Goal: Entertainment & Leisure: Consume media (video, audio)

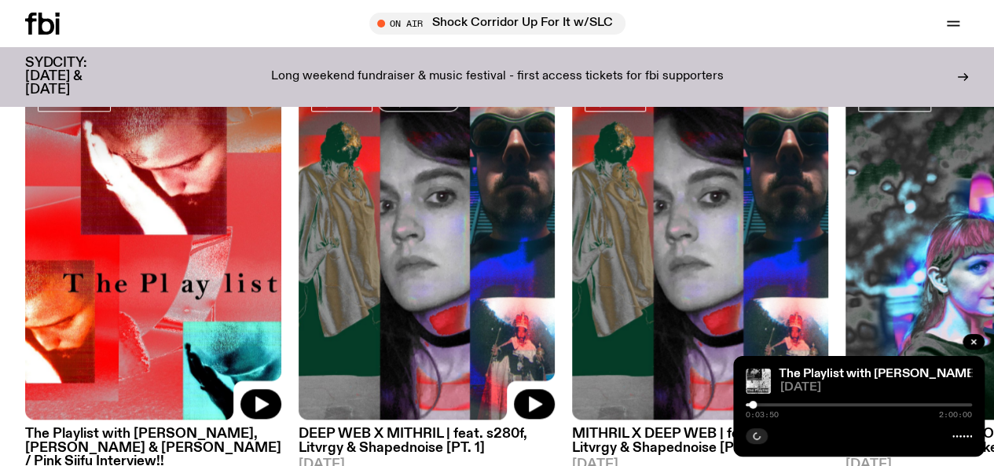
scroll to position [1010, 0]
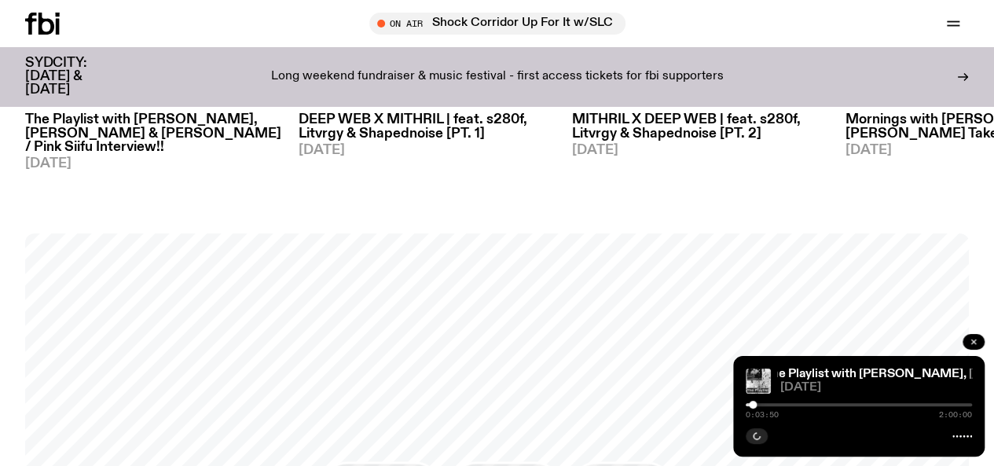
click at [972, 340] on icon "button" at bounding box center [973, 341] width 9 height 9
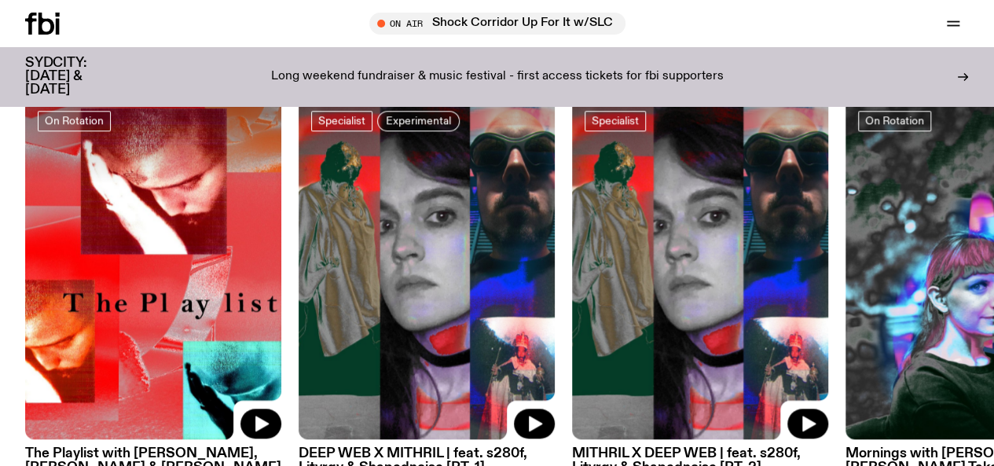
scroll to position [696, 0]
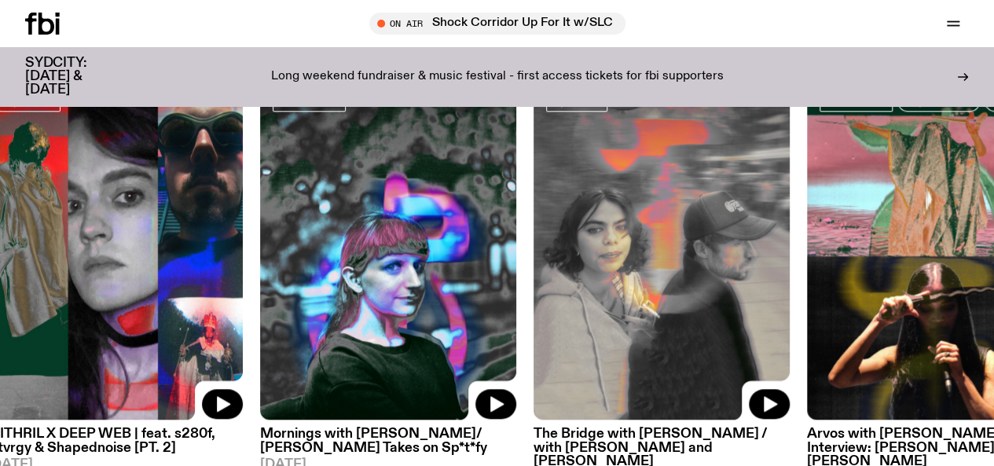
drag, startPoint x: 883, startPoint y: 314, endPoint x: 236, endPoint y: 268, distance: 649.1
click at [260, 270] on img at bounding box center [388, 250] width 256 height 342
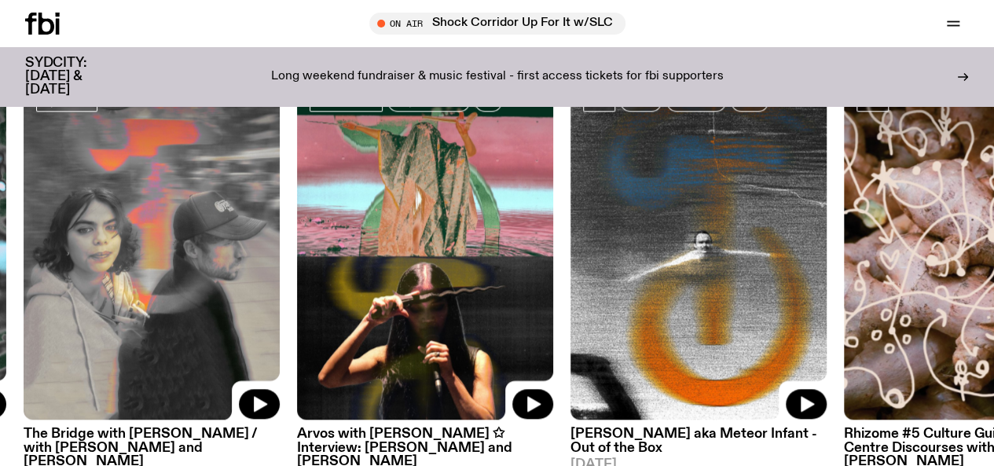
drag, startPoint x: 896, startPoint y: 249, endPoint x: 420, endPoint y: 232, distance: 477.2
click at [345, 233] on img at bounding box center [425, 250] width 256 height 342
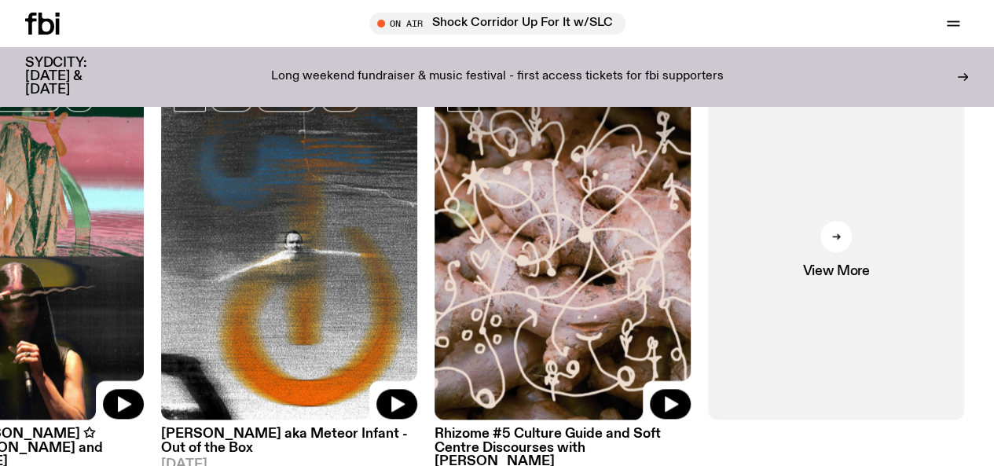
drag, startPoint x: 574, startPoint y: 241, endPoint x: 443, endPoint y: 236, distance: 130.5
click at [443, 236] on img at bounding box center [562, 250] width 256 height 342
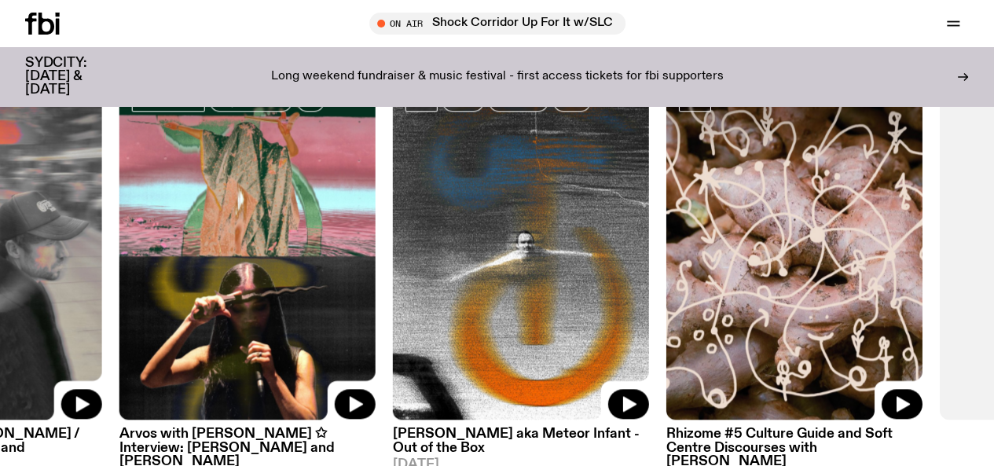
drag, startPoint x: 424, startPoint y: 213, endPoint x: 572, endPoint y: 205, distance: 147.9
click at [572, 205] on img at bounding box center [521, 250] width 256 height 342
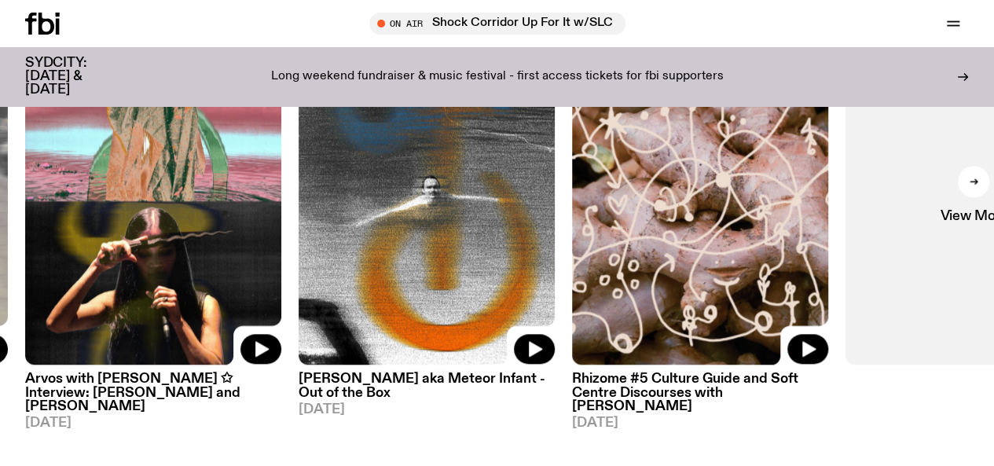
scroll to position [830, 0]
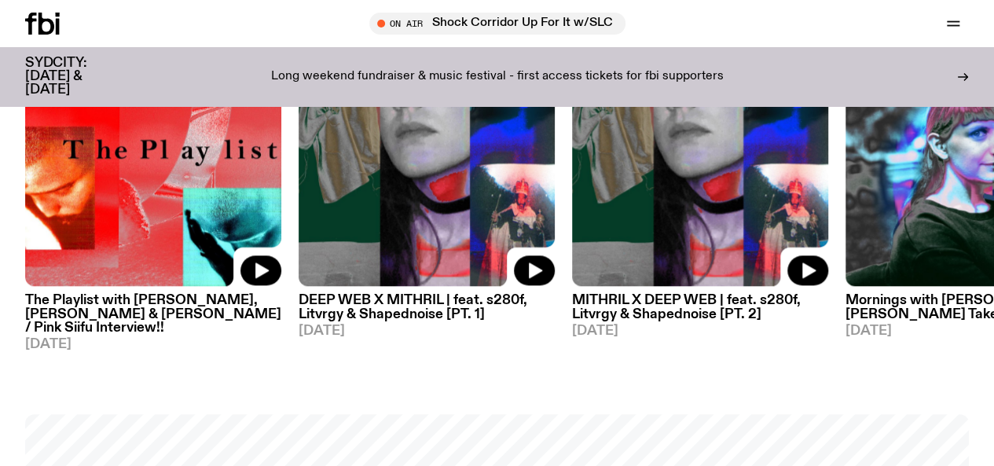
click at [0, 0] on link "Schedule" at bounding box center [0, 0] width 0 height 0
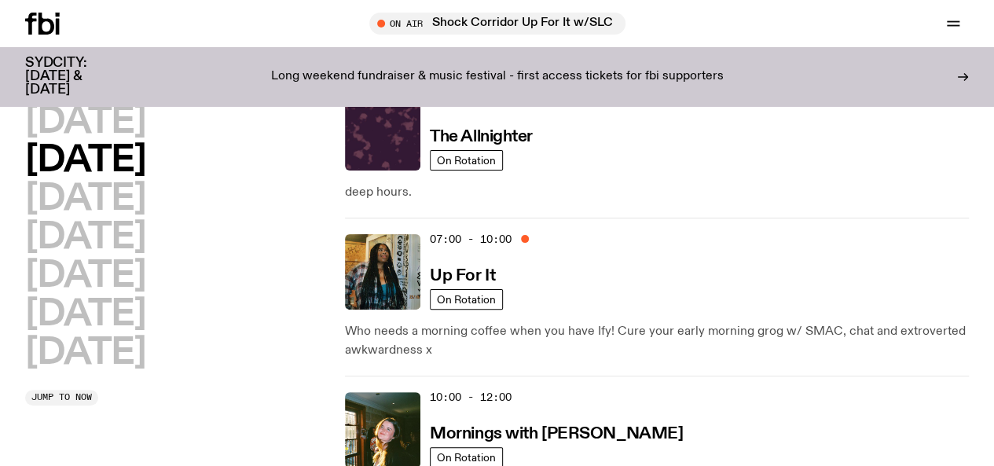
scroll to position [72, 0]
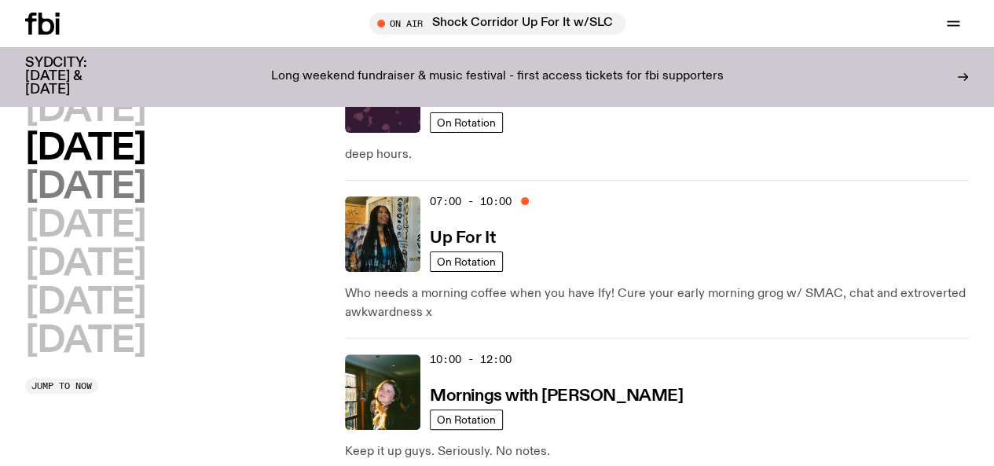
click at [104, 202] on h2 "[DATE]" at bounding box center [85, 187] width 120 height 35
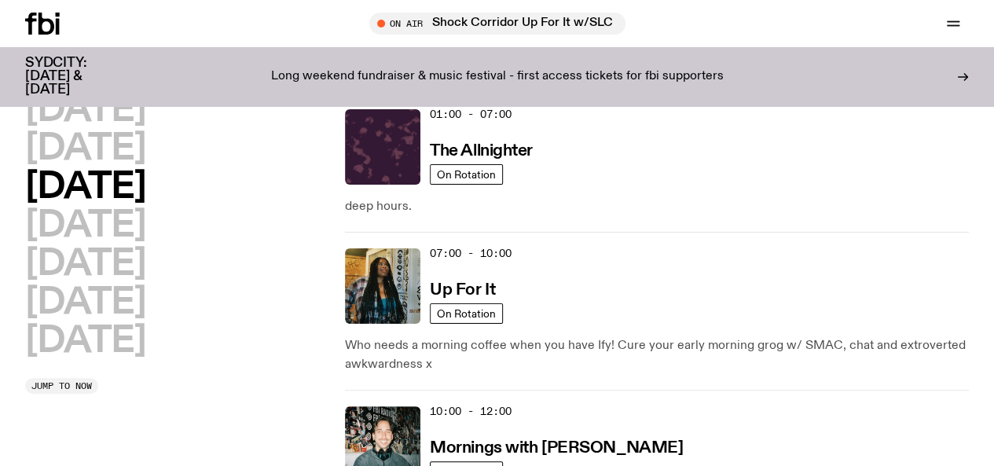
scroll to position [44, 0]
click at [506, 440] on h3 "Mornings with [PERSON_NAME]" at bounding box center [556, 448] width 253 height 16
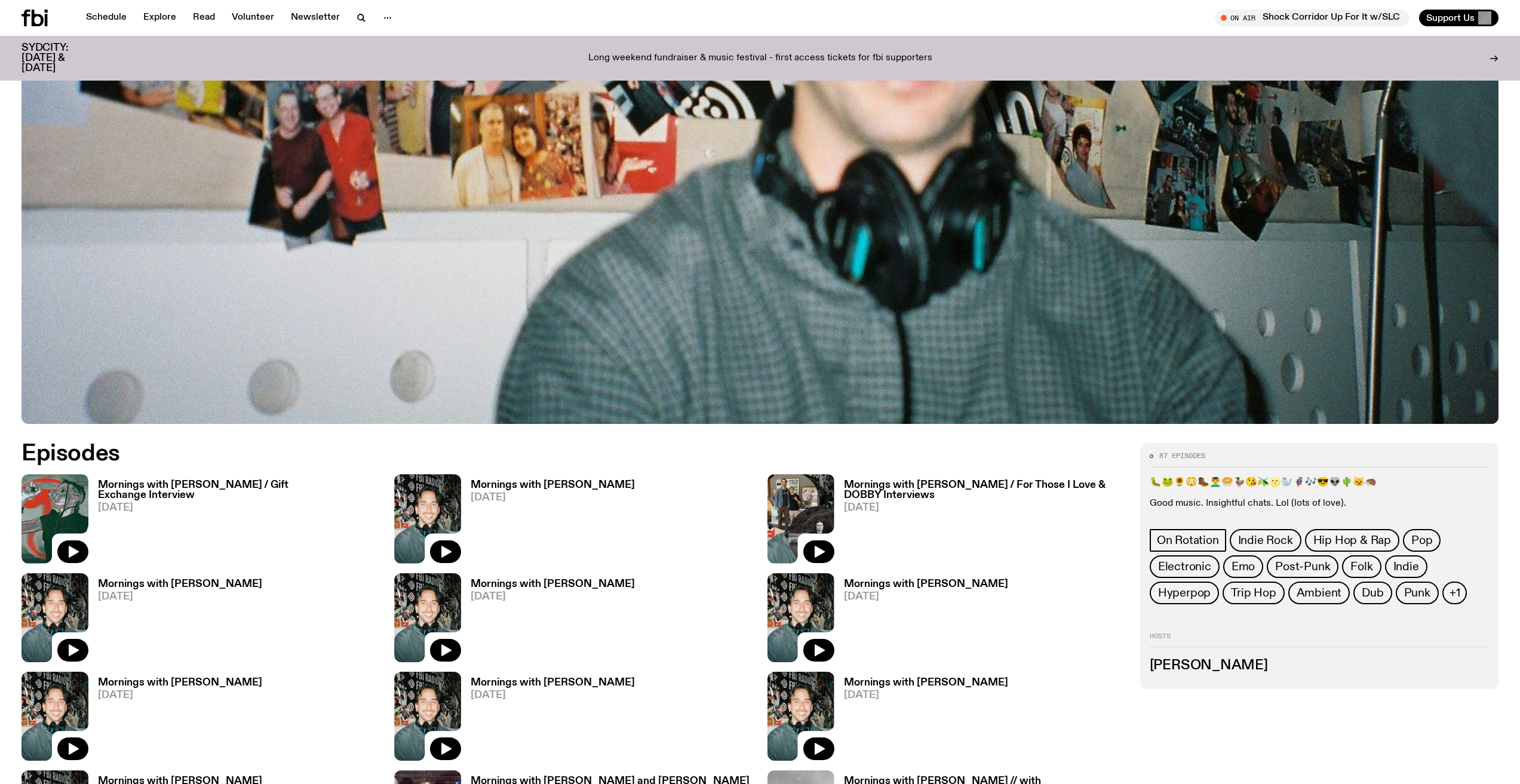
scroll to position [574, 0]
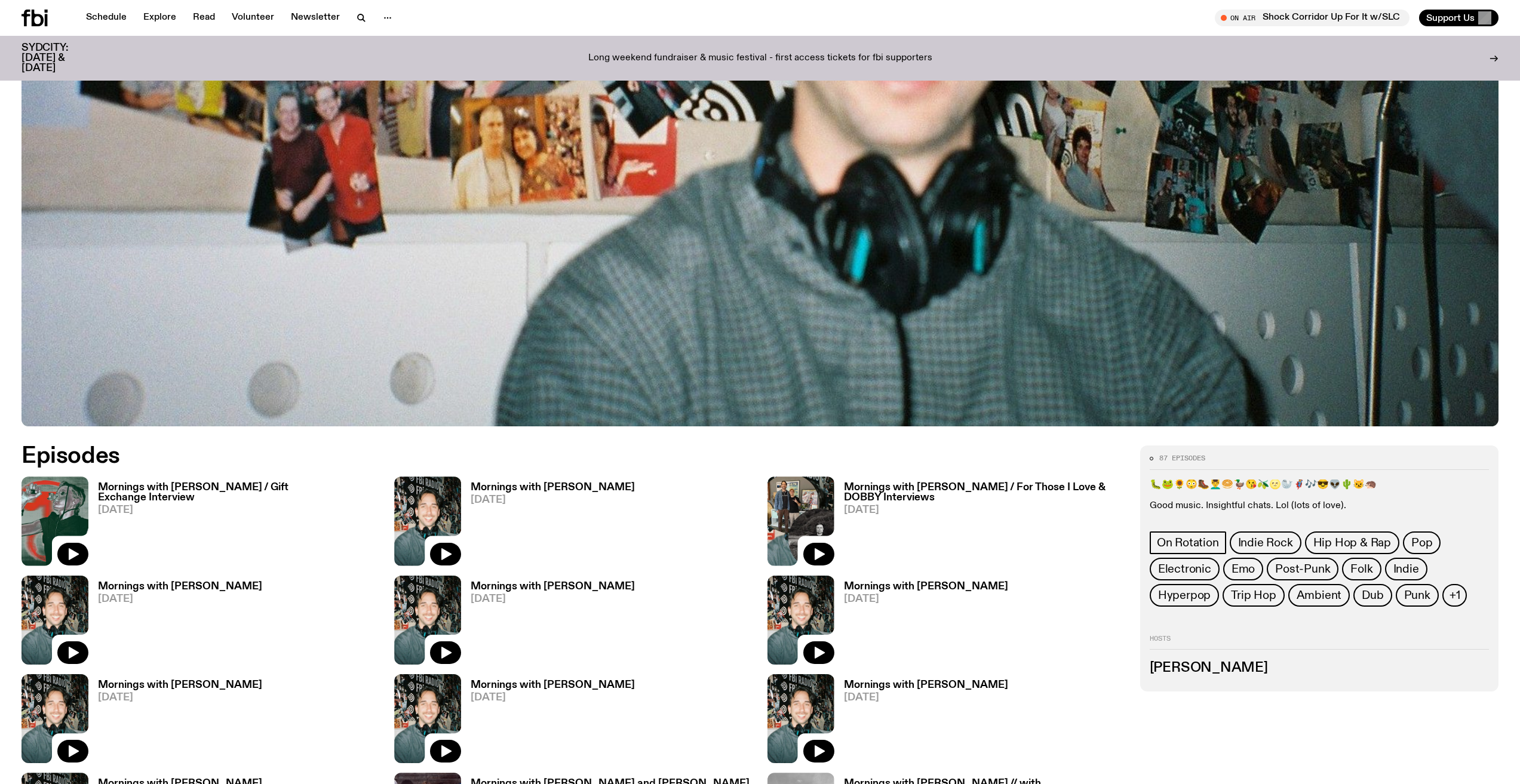
click at [537, 353] on h3 "Mornings with [PERSON_NAME]" at bounding box center [553, 487] width 164 height 10
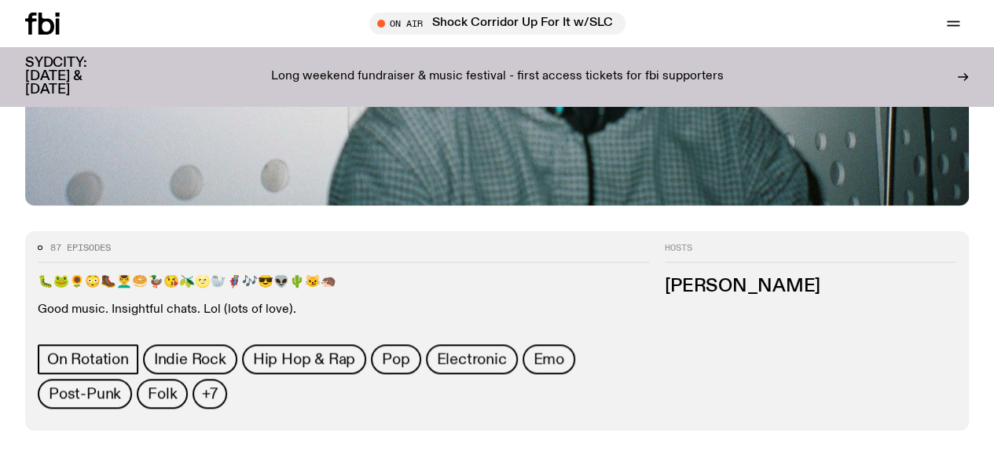
scroll to position [588, 0]
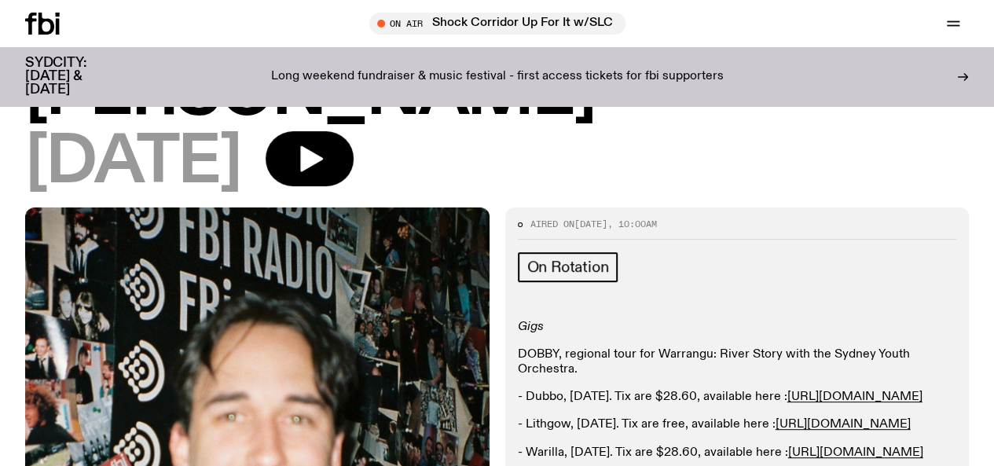
scroll to position [127, 0]
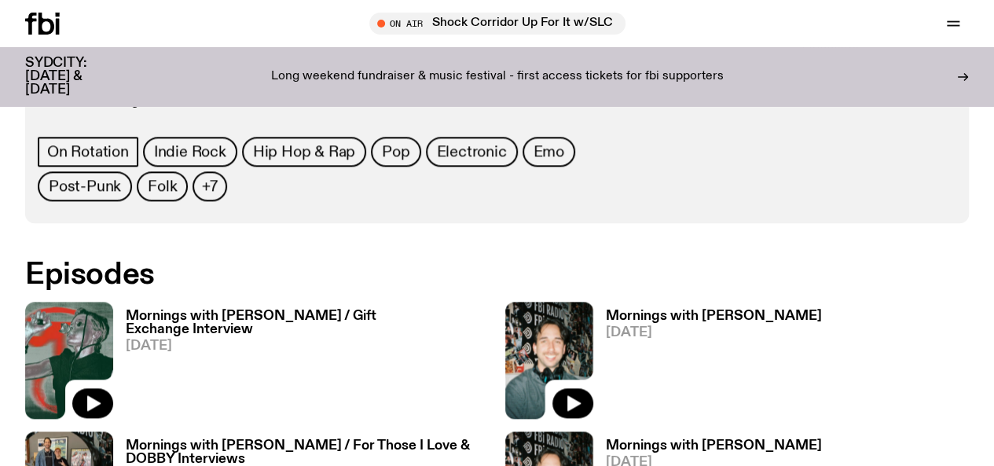
scroll to position [910, 0]
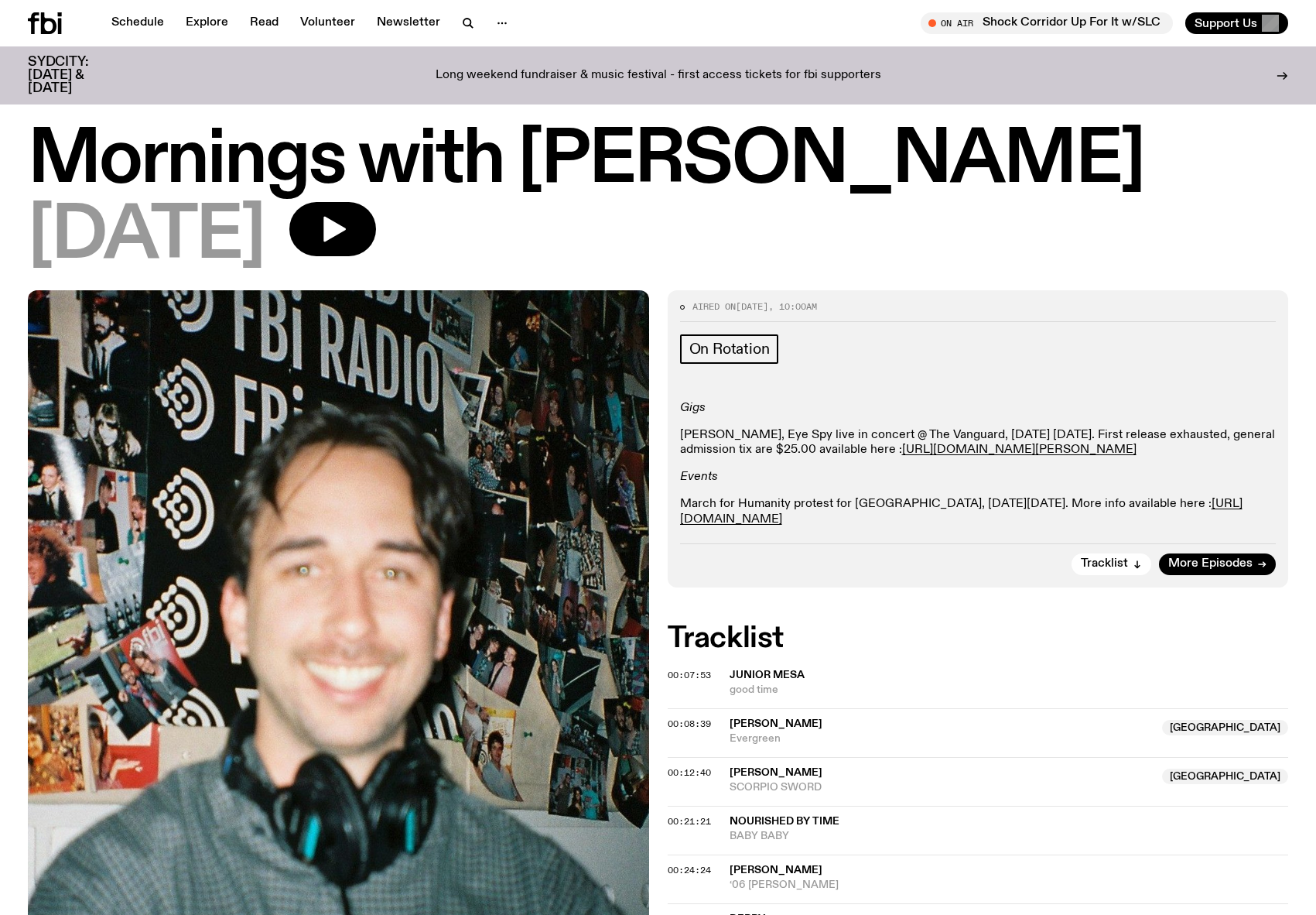
scroll to position [8, 0]
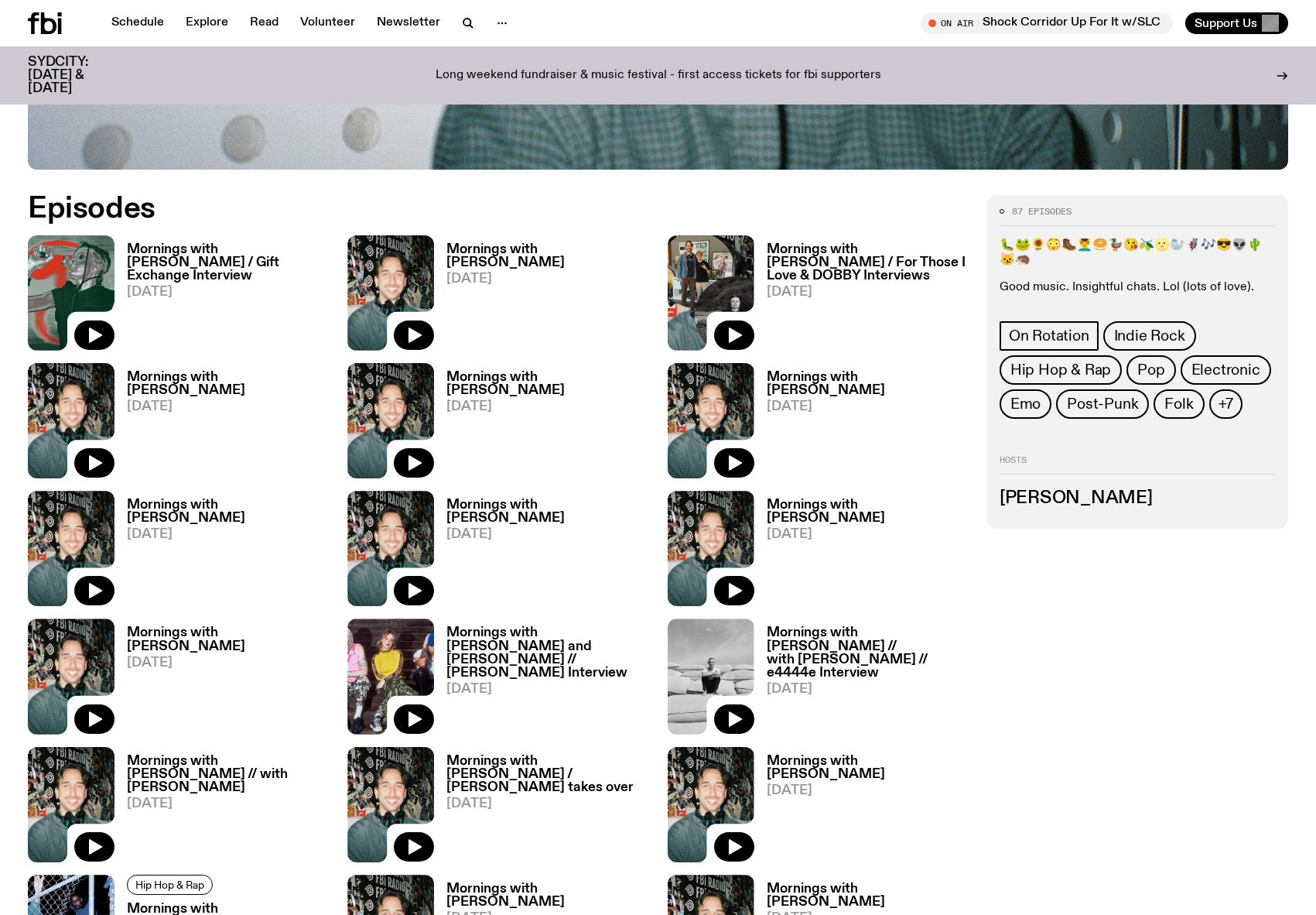
scroll to position [758, 0]
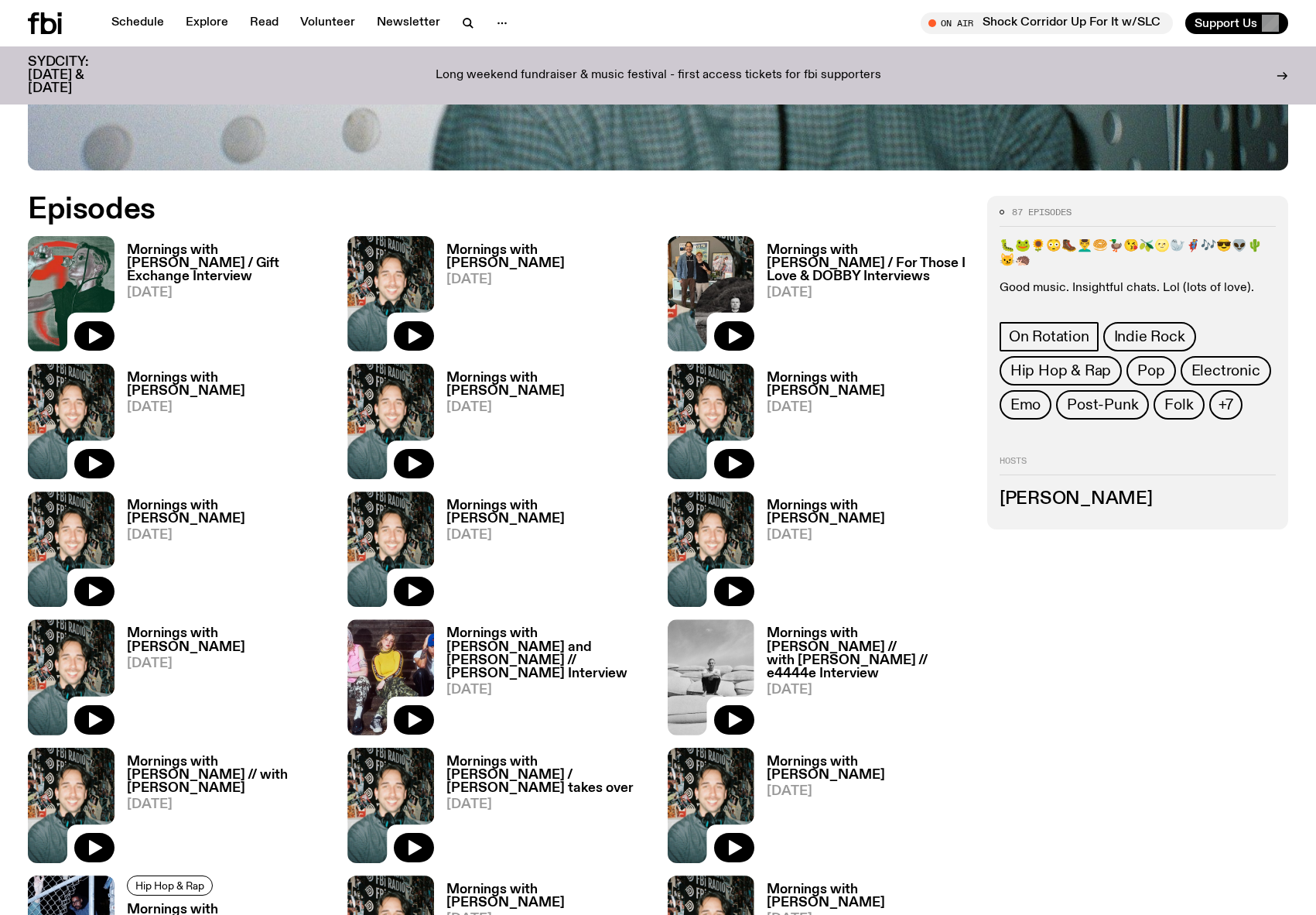
click at [520, 458] on h3 "Mornings with [PERSON_NAME]" at bounding box center [547, 512] width 202 height 27
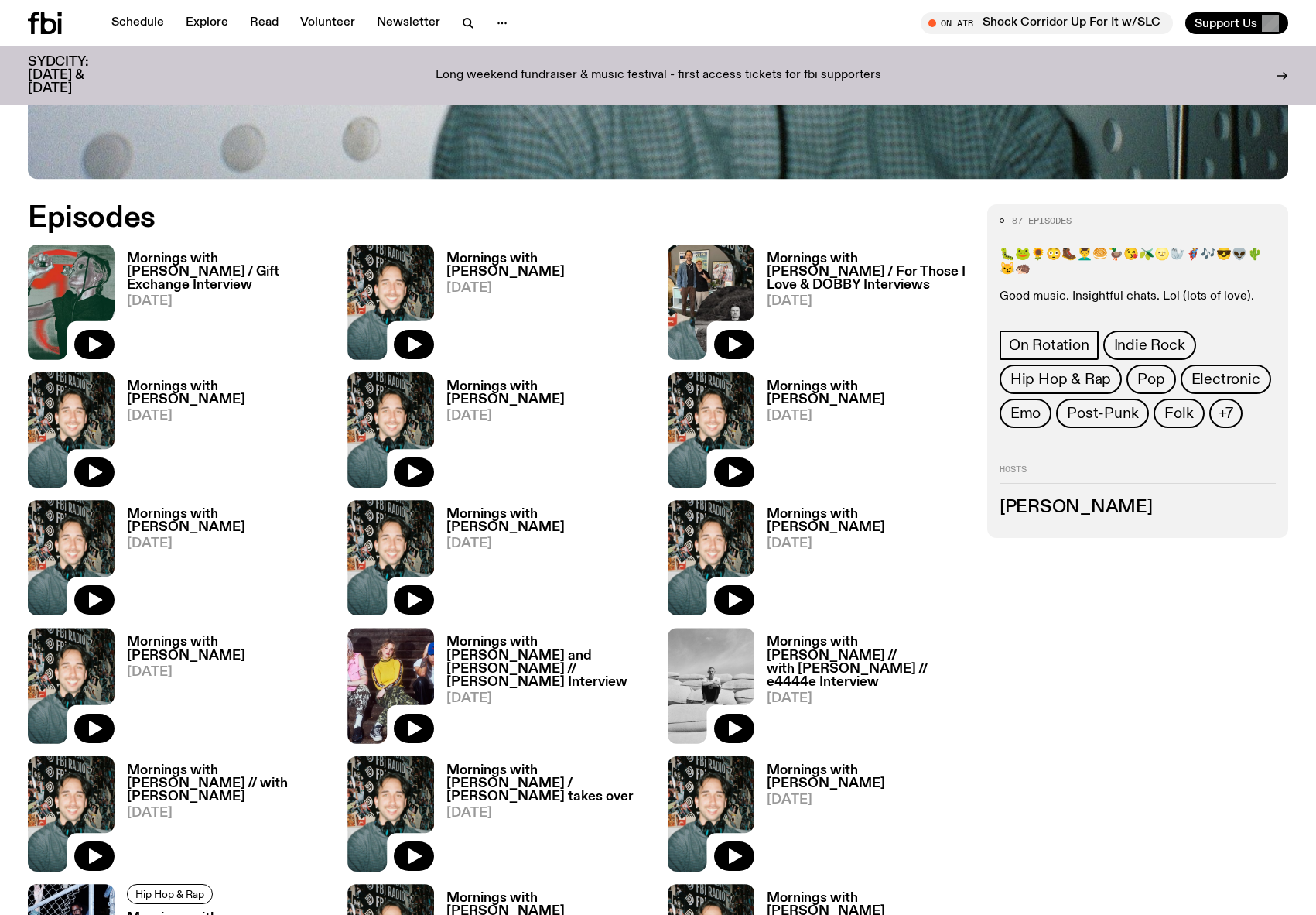
scroll to position [746, 0]
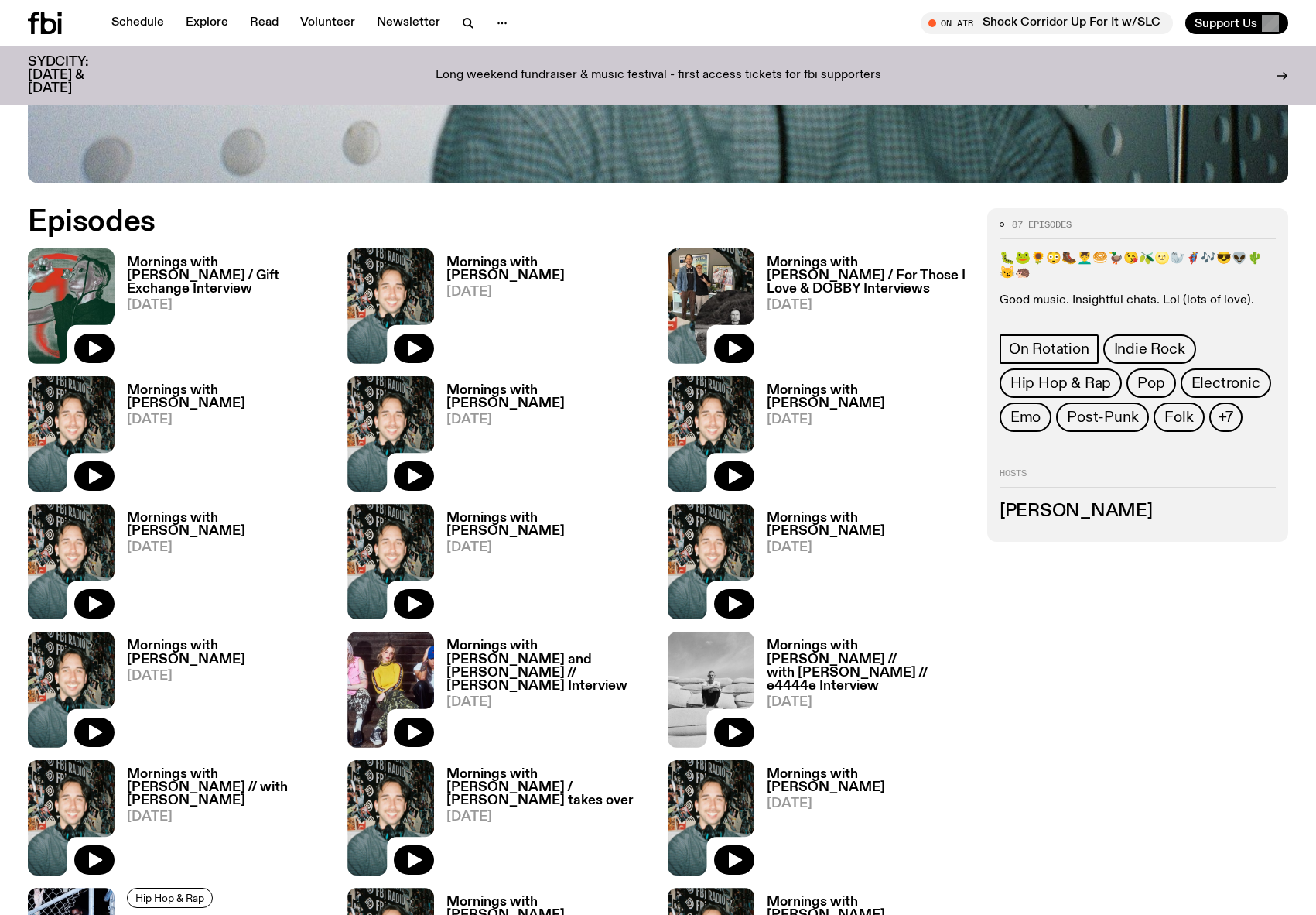
click at [535, 399] on link "Mornings with [PERSON_NAME] [DATE]" at bounding box center [542, 437] width 215 height 107
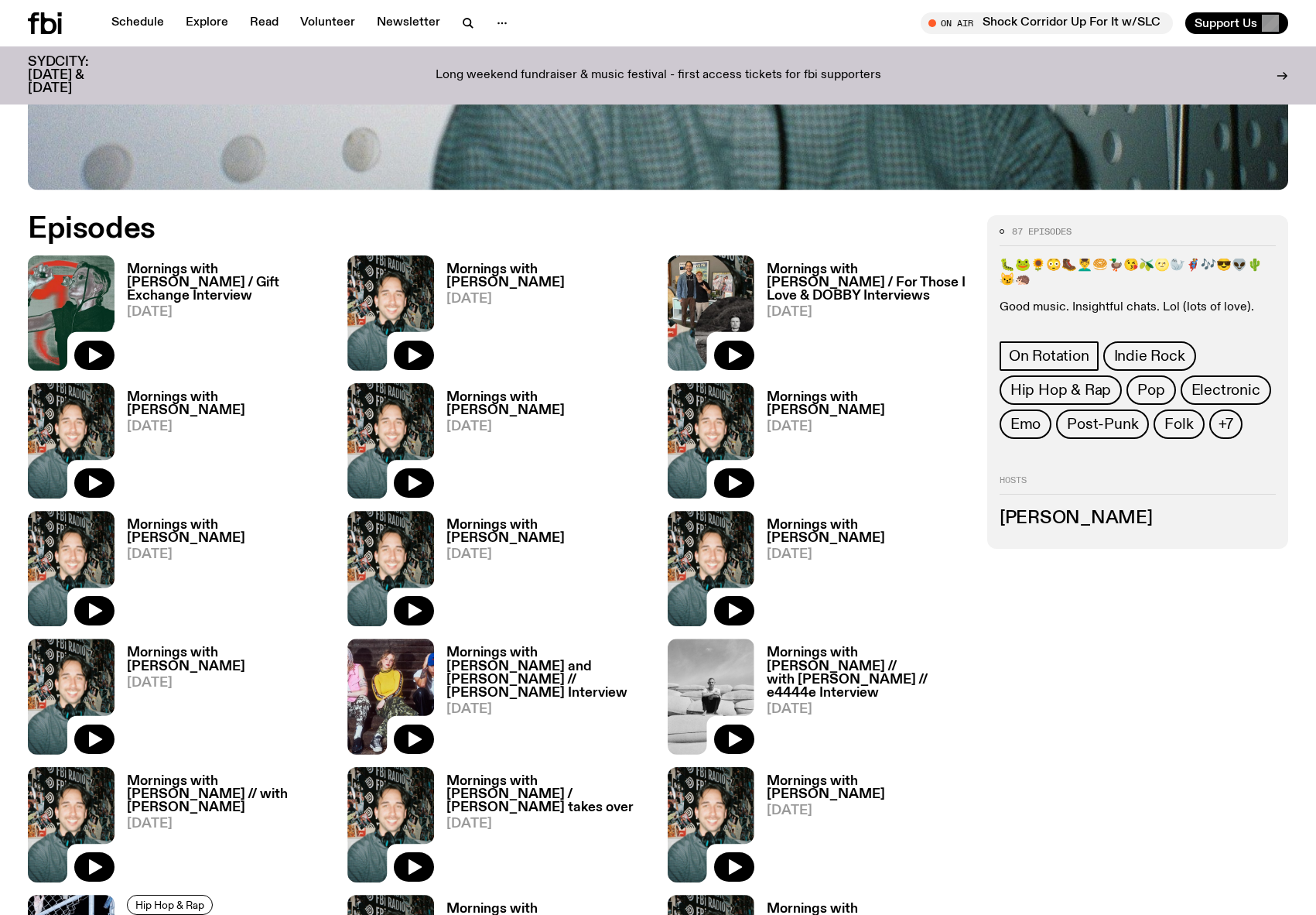
scroll to position [734, 0]
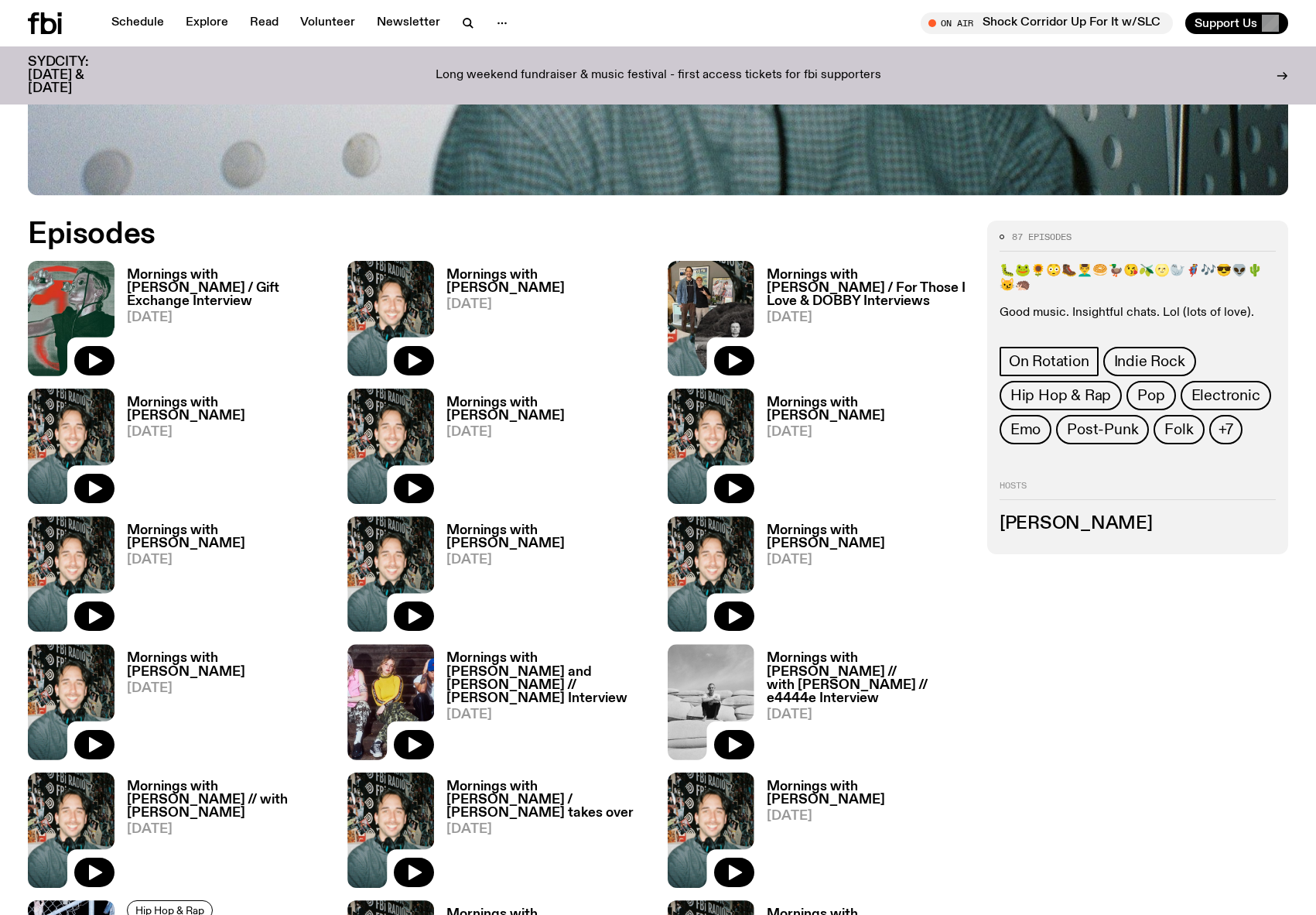
click at [872, 403] on h3 "Mornings with [PERSON_NAME]" at bounding box center [868, 409] width 202 height 27
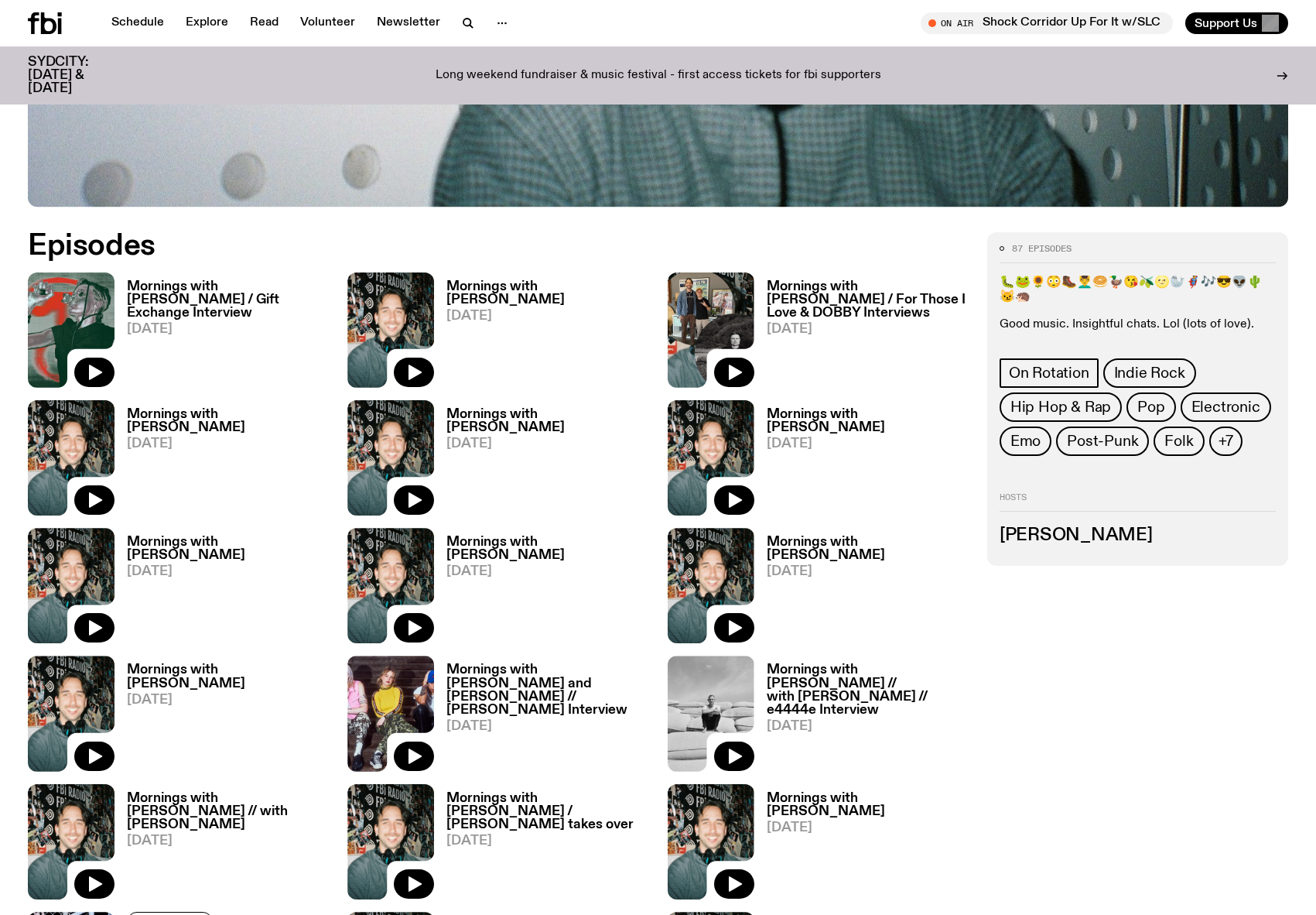
scroll to position [721, 0]
click at [180, 458] on h3 "Mornings with [PERSON_NAME]" at bounding box center [228, 549] width 202 height 27
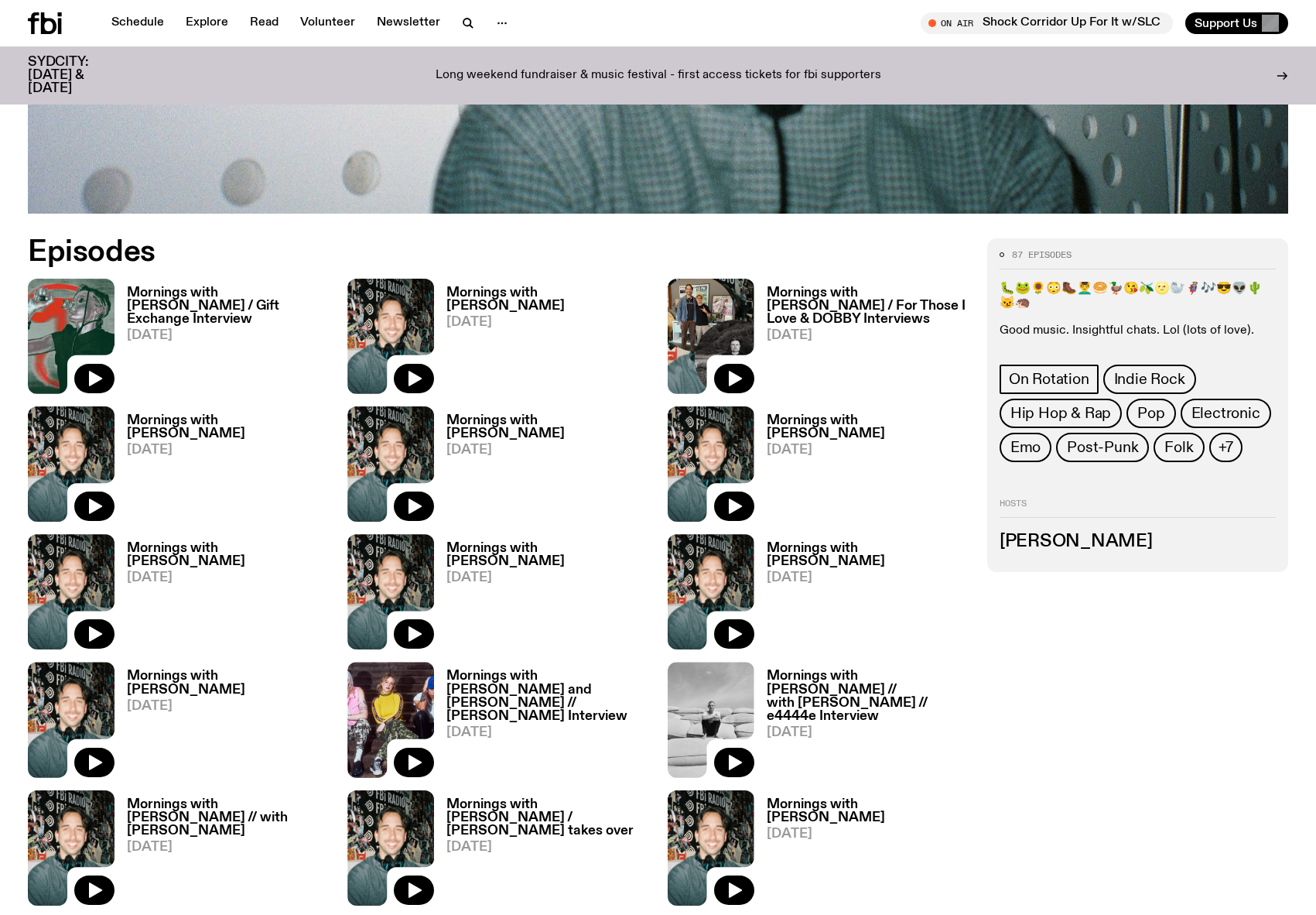
scroll to position [984, 0]
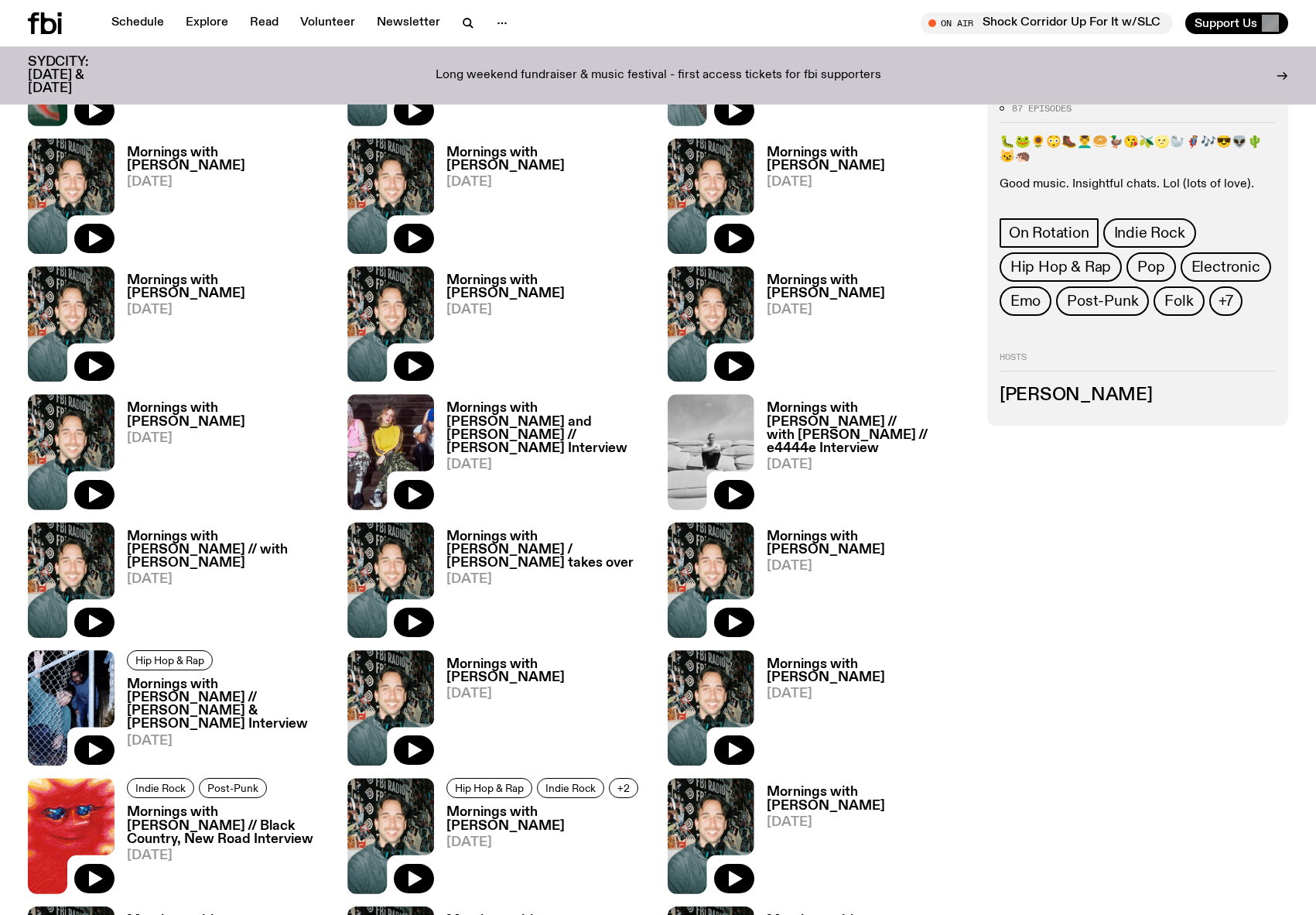
click at [490, 458] on h3 "Mornings with [PERSON_NAME]" at bounding box center [547, 671] width 202 height 27
